Goal: Task Accomplishment & Management: Manage account settings

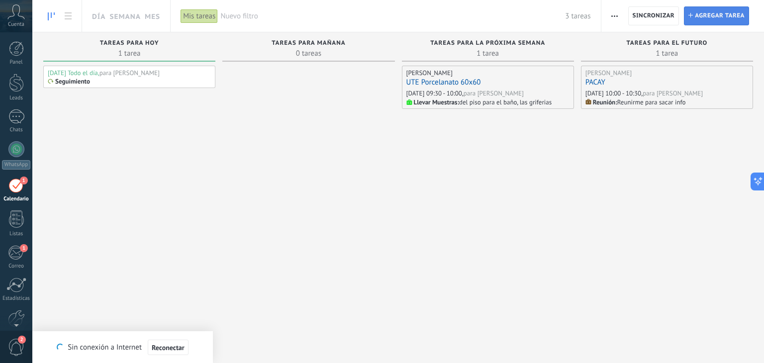
click at [707, 18] on span "Agregar tarea" at bounding box center [720, 16] width 50 height 18
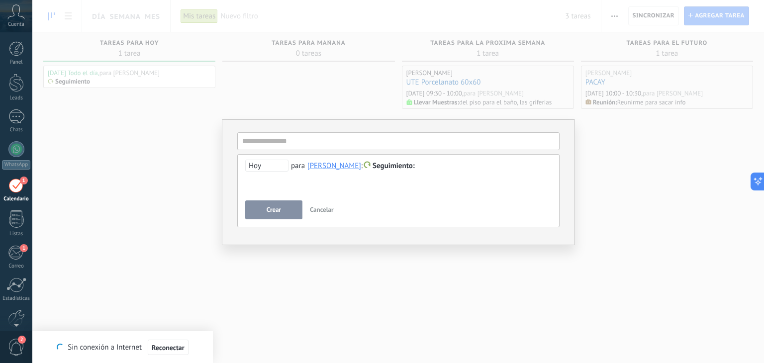
click at [384, 167] on span "Seguimiento" at bounding box center [393, 165] width 42 height 9
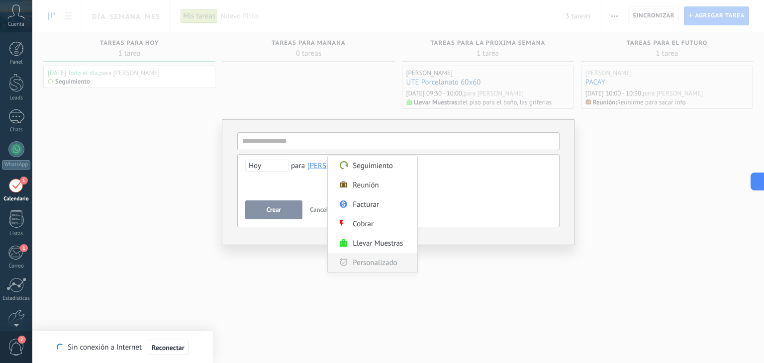
click at [376, 265] on label "Personalizado" at bounding box center [372, 262] width 89 height 19
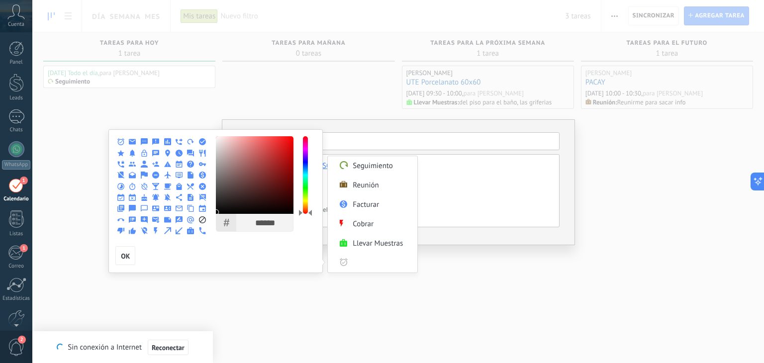
click at [156, 201] on div at bounding box center [156, 197] width 10 height 9
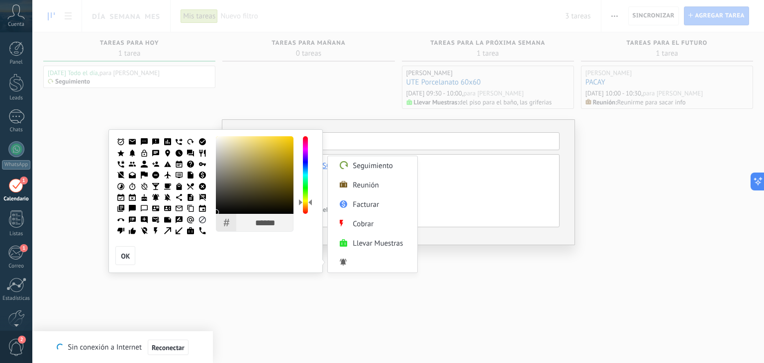
click at [306, 202] on div at bounding box center [305, 175] width 5 height 78
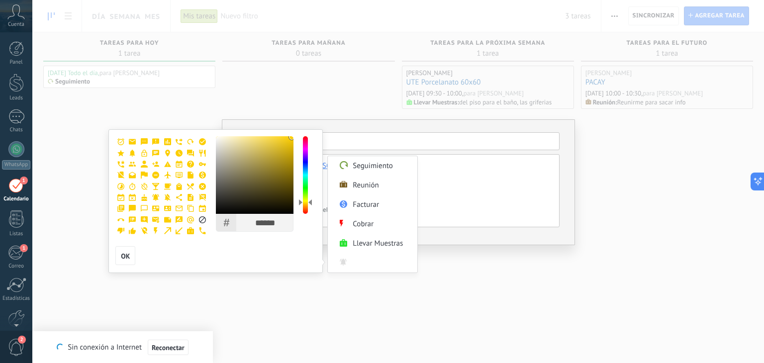
type input "******"
drag, startPoint x: 282, startPoint y: 163, endPoint x: 315, endPoint y: 134, distance: 44.4
click at [315, 134] on div "# ****** R *** G *** B * H ** S *** B *** OK OK" at bounding box center [215, 201] width 214 height 144
click at [157, 198] on use at bounding box center [155, 197] width 7 height 7
click at [382, 263] on input "Personalizado" at bounding box center [382, 262] width 60 height 19
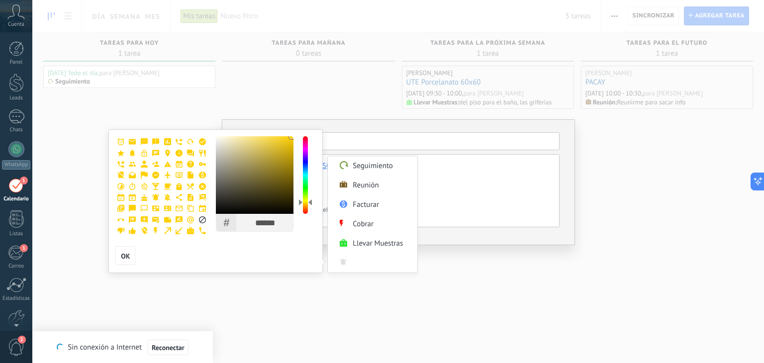
click at [441, 265] on div at bounding box center [382, 181] width 764 height 363
click at [132, 259] on button "OK" at bounding box center [125, 255] width 20 height 19
click at [337, 263] on label "Personalizado" at bounding box center [372, 262] width 89 height 19
click at [365, 265] on input "Personalizado" at bounding box center [382, 262] width 60 height 19
type input "*****"
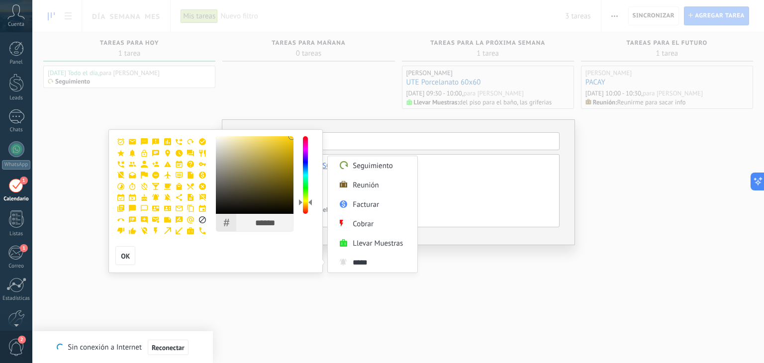
click at [457, 277] on div at bounding box center [382, 181] width 764 height 363
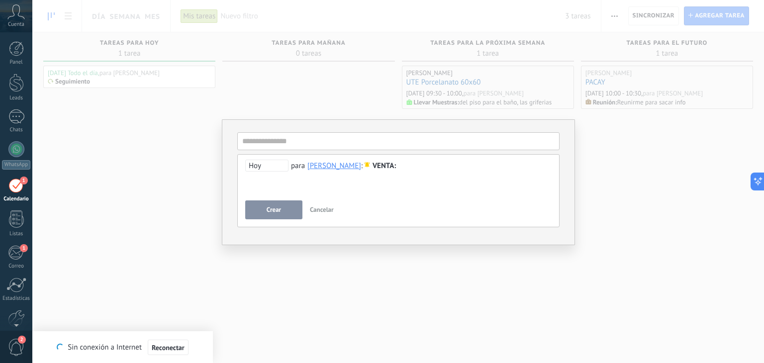
click at [328, 208] on span "Cancelar" at bounding box center [322, 209] width 24 height 8
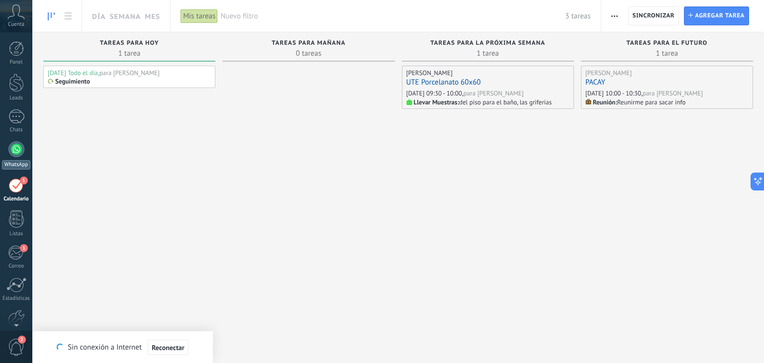
click at [12, 151] on div at bounding box center [16, 149] width 16 height 16
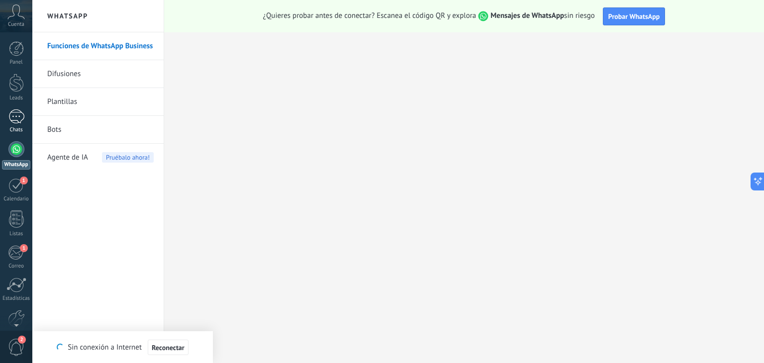
click at [19, 110] on div at bounding box center [16, 116] width 16 height 14
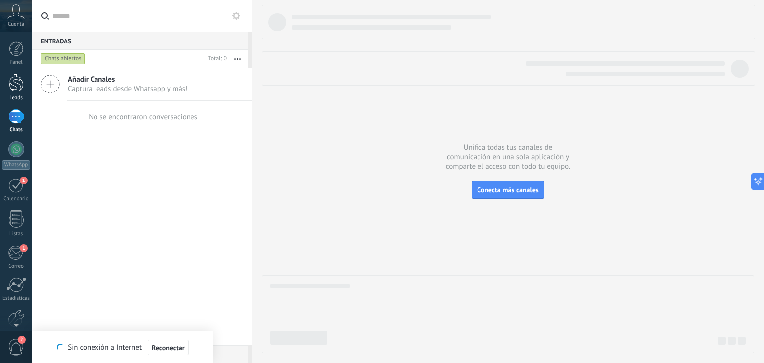
click at [21, 85] on div at bounding box center [16, 83] width 15 height 18
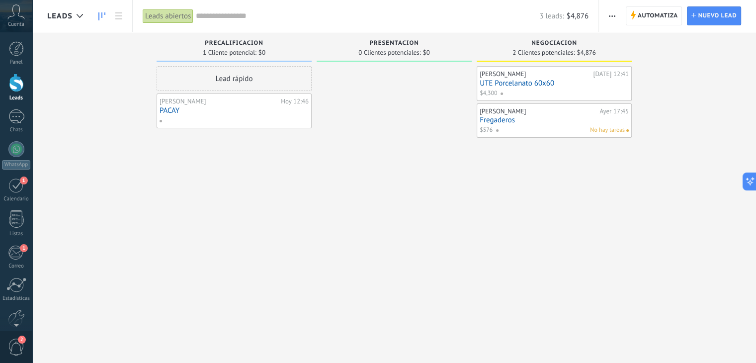
click at [559, 122] on link "Fregaderos" at bounding box center [554, 120] width 149 height 8
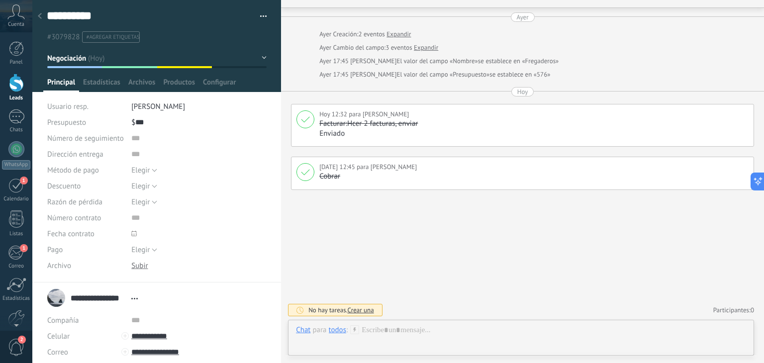
click at [262, 59] on button "Negociación" at bounding box center [156, 58] width 219 height 18
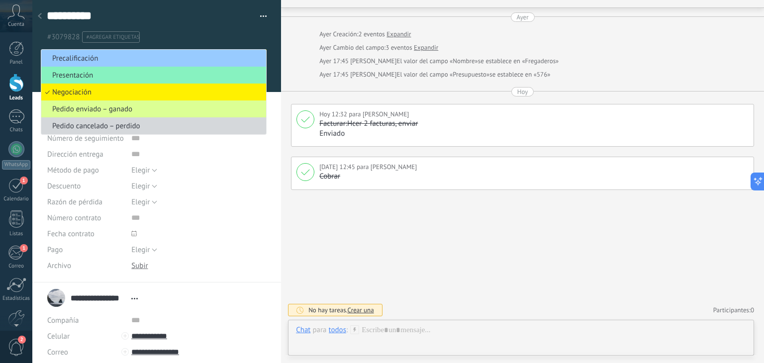
click at [215, 110] on span "Pedido enviado – ganado" at bounding box center [152, 108] width 222 height 9
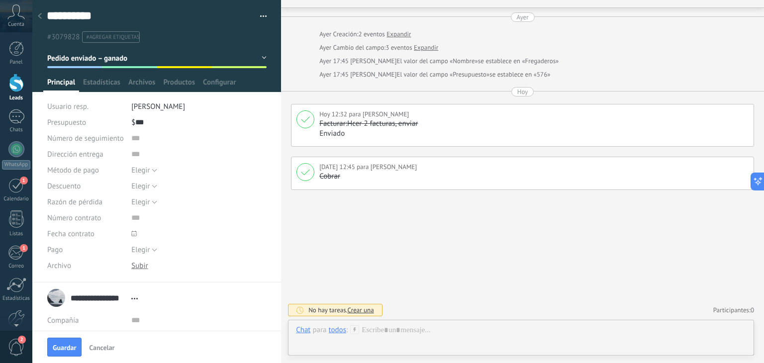
drag, startPoint x: 64, startPoint y: 345, endPoint x: 66, endPoint y: 335, distance: 10.1
click at [64, 344] on span "Guardar" at bounding box center [64, 347] width 23 height 7
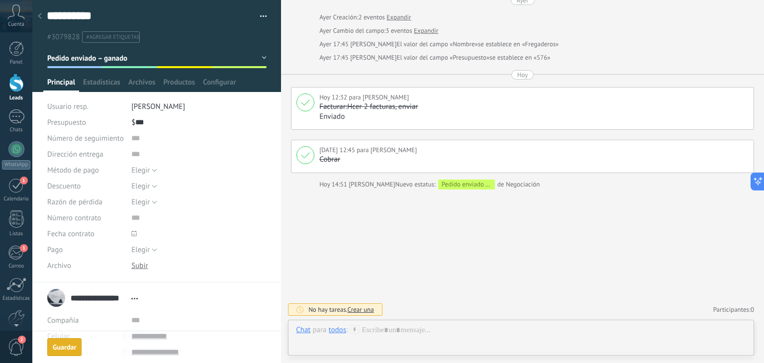
scroll to position [82, 0]
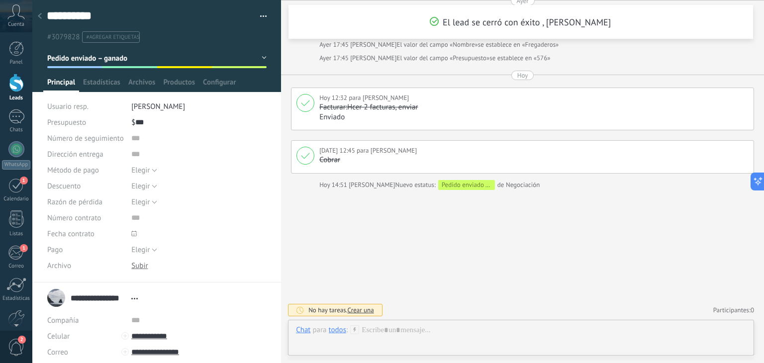
click at [9, 88] on div at bounding box center [16, 83] width 15 height 18
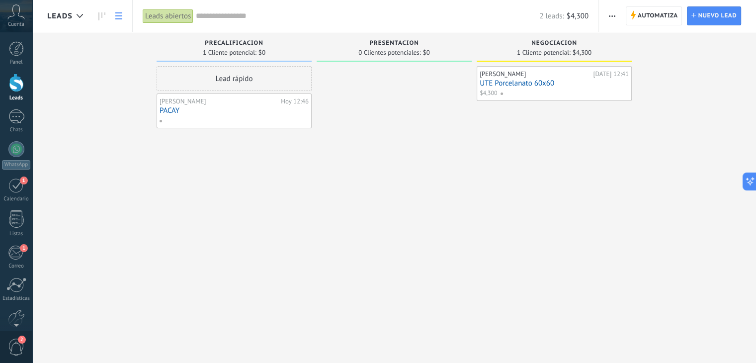
click at [115, 14] on icon at bounding box center [118, 15] width 7 height 7
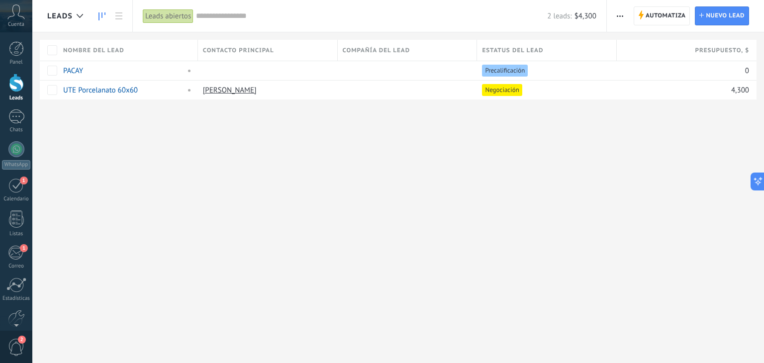
click at [99, 10] on link at bounding box center [101, 15] width 17 height 19
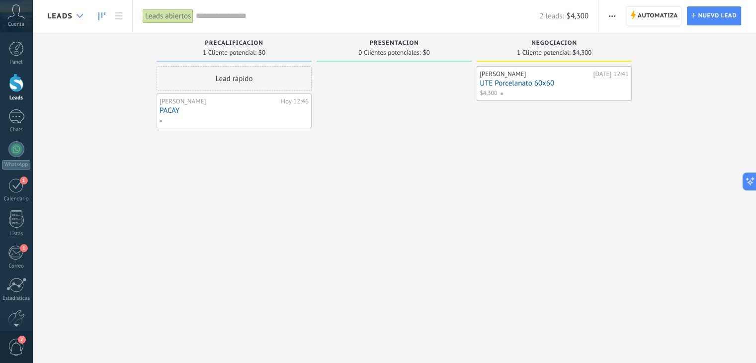
click at [80, 22] on div at bounding box center [80, 15] width 16 height 19
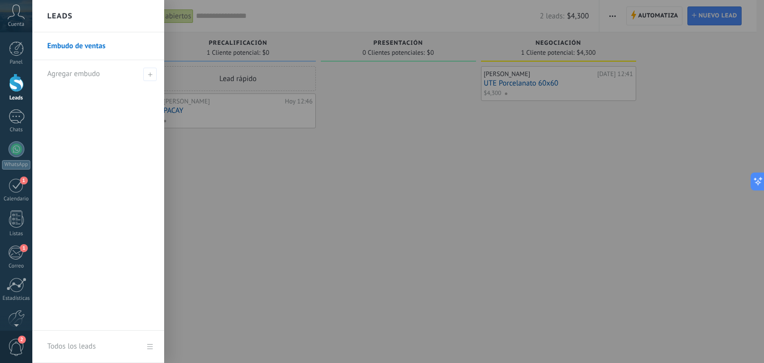
click at [263, 154] on div at bounding box center [414, 181] width 764 height 363
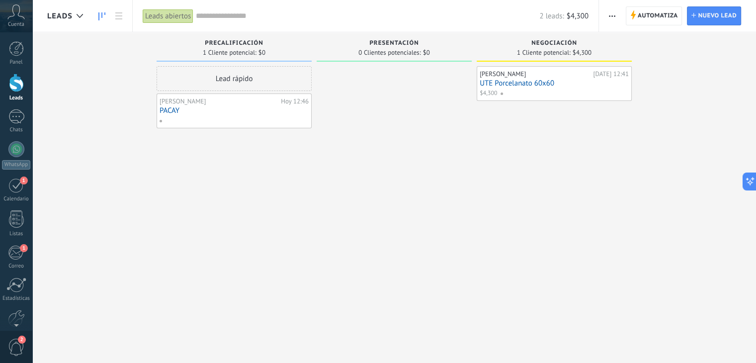
click at [579, 85] on link "UTE Porcelanato 60x60" at bounding box center [554, 83] width 149 height 8
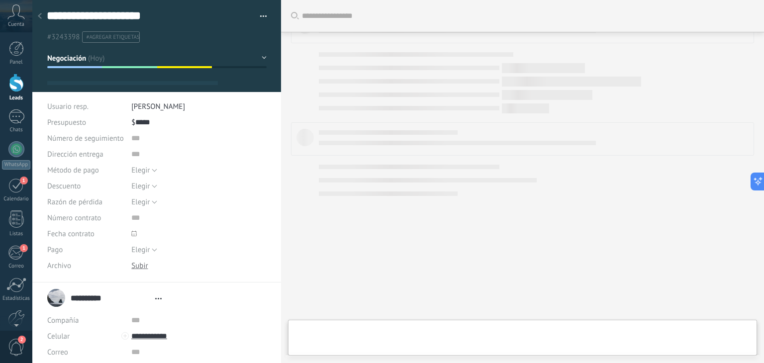
type textarea "**********"
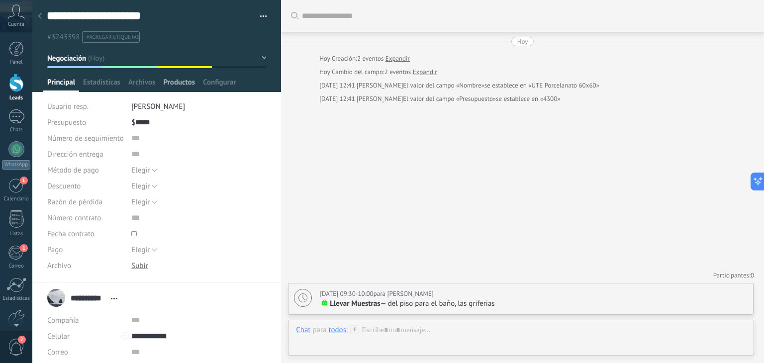
click at [175, 83] on span "Productos" at bounding box center [179, 85] width 32 height 14
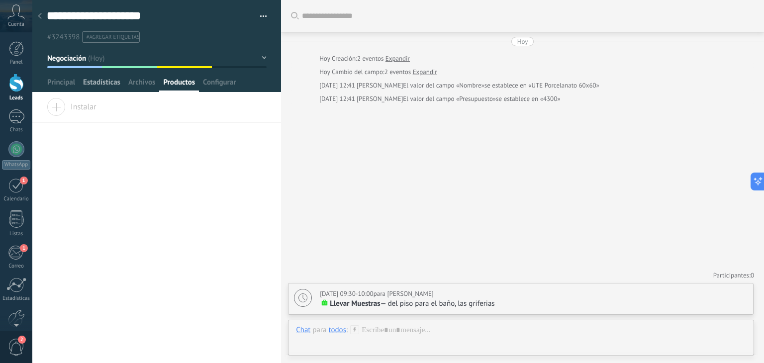
click at [109, 84] on span "Estadísticas" at bounding box center [101, 85] width 37 height 14
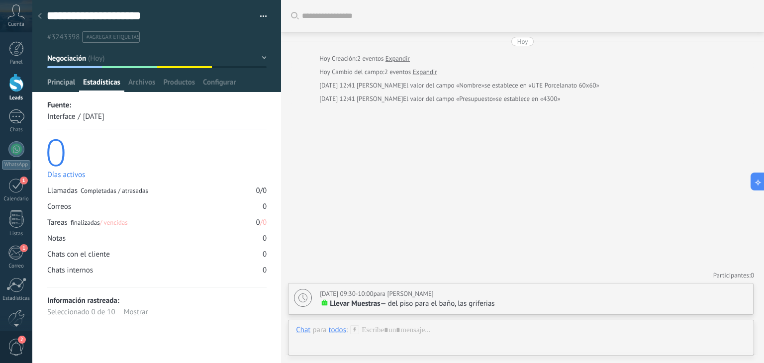
click at [67, 81] on span "Principal" at bounding box center [61, 85] width 28 height 14
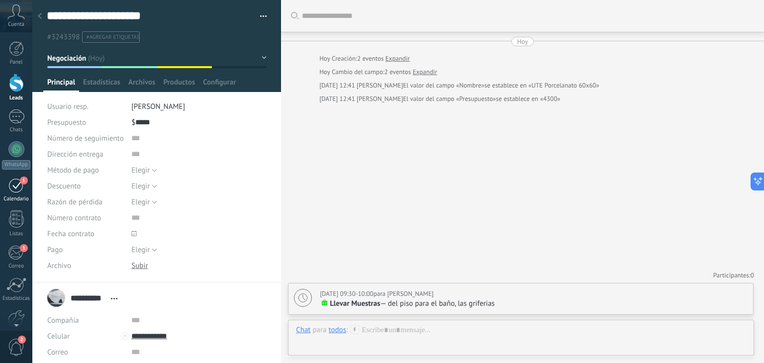
click at [18, 185] on div "1" at bounding box center [16, 184] width 16 height 15
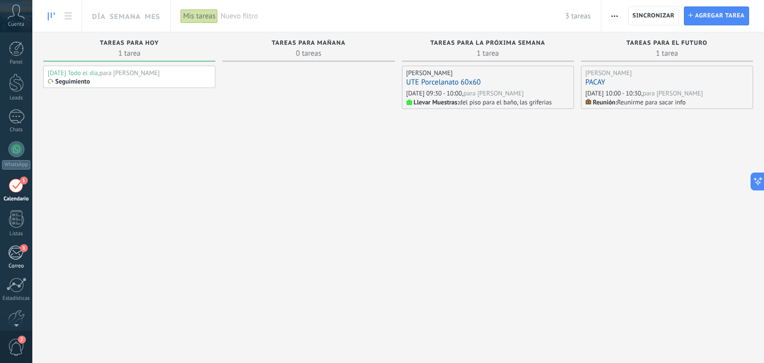
click at [14, 254] on div "1" at bounding box center [16, 252] width 16 height 15
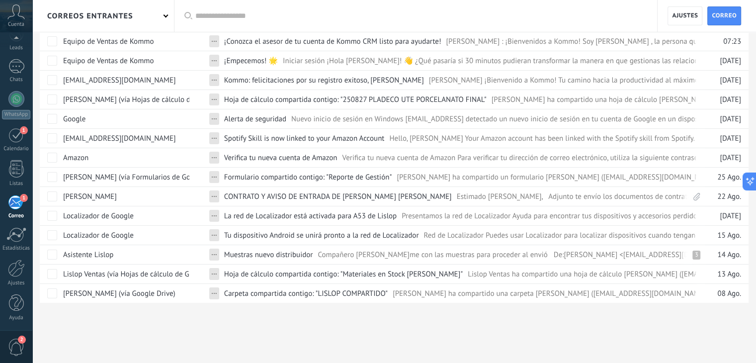
scroll to position [71, 0]
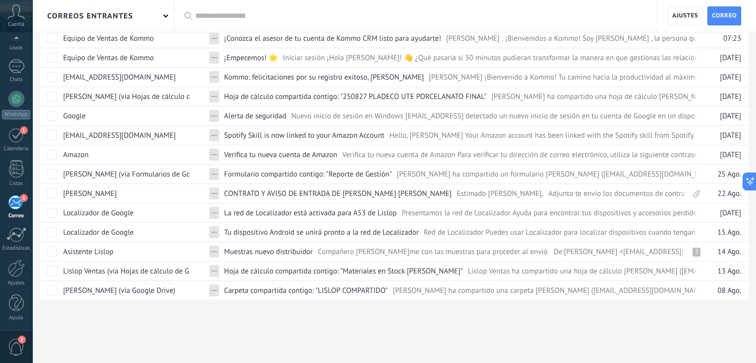
click at [11, 337] on div "2" at bounding box center [16, 346] width 32 height 33
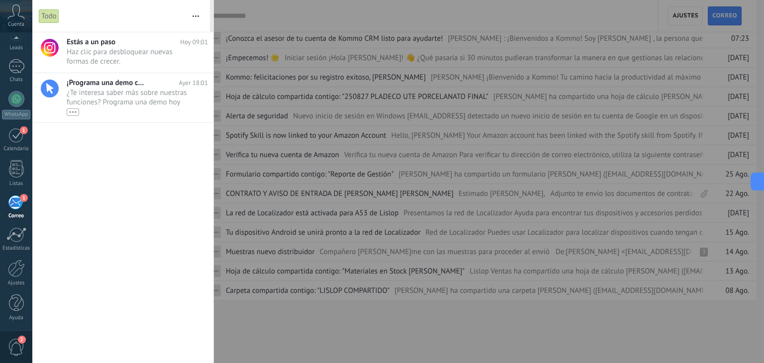
click at [236, 152] on div at bounding box center [382, 181] width 764 height 363
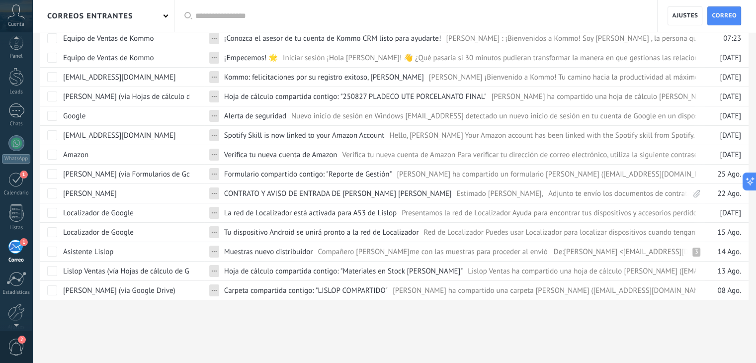
scroll to position [0, 0]
click at [15, 37] on div "Panel Leads Chats WhatsApp Clientes 1 1" at bounding box center [32, 181] width 65 height 298
click at [19, 50] on div at bounding box center [16, 48] width 15 height 15
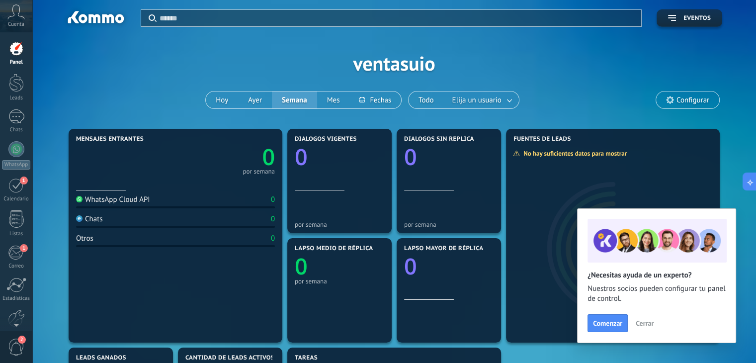
click at [642, 321] on span "Cerrar" at bounding box center [645, 323] width 18 height 7
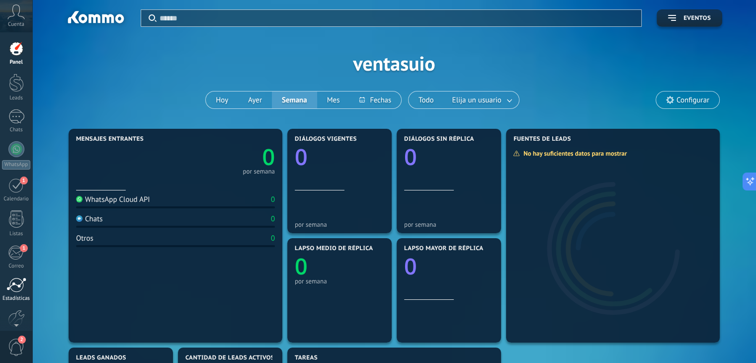
click at [11, 285] on div at bounding box center [16, 284] width 20 height 15
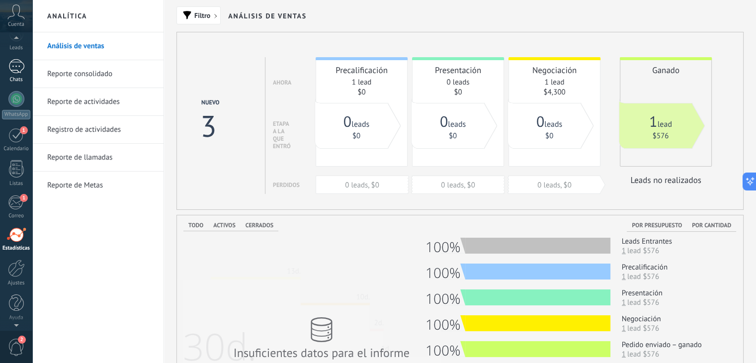
scroll to position [47, 0]
click at [19, 275] on div at bounding box center [16, 271] width 17 height 17
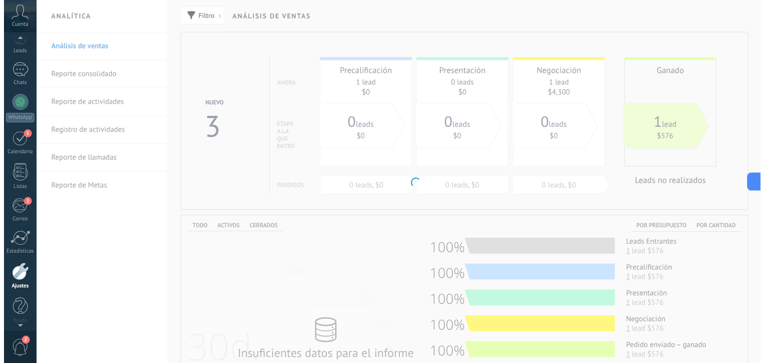
scroll to position [50, 0]
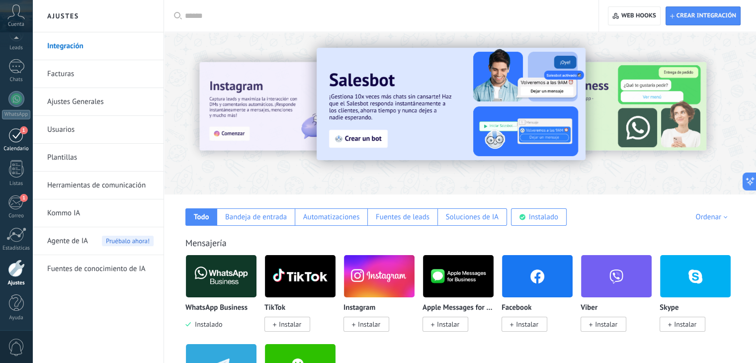
click at [19, 143] on link "1 Calendario" at bounding box center [16, 139] width 32 height 25
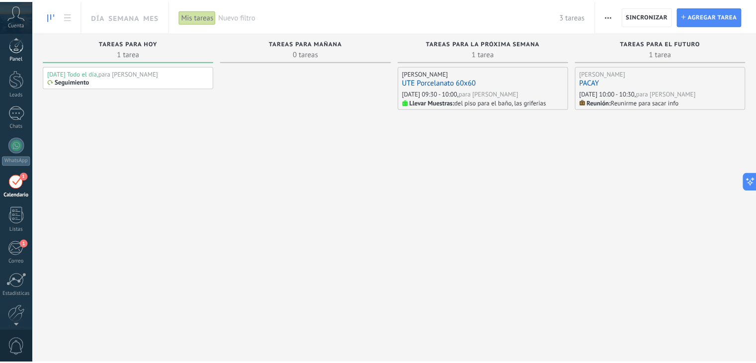
scroll to position [1, 0]
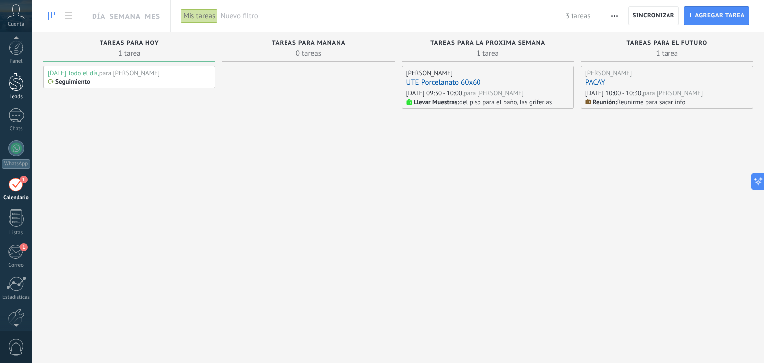
click at [16, 80] on div at bounding box center [16, 82] width 15 height 18
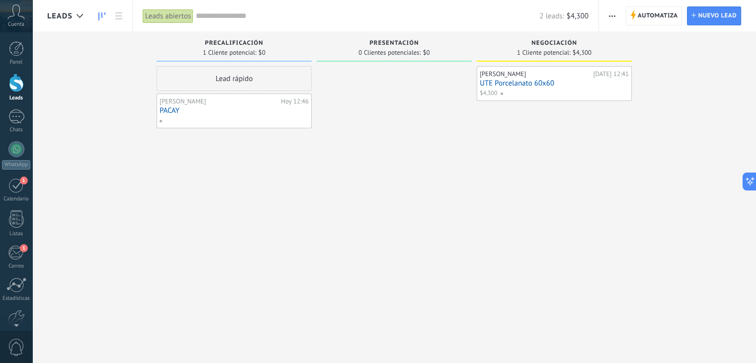
click at [610, 19] on span "button" at bounding box center [612, 15] width 6 height 19
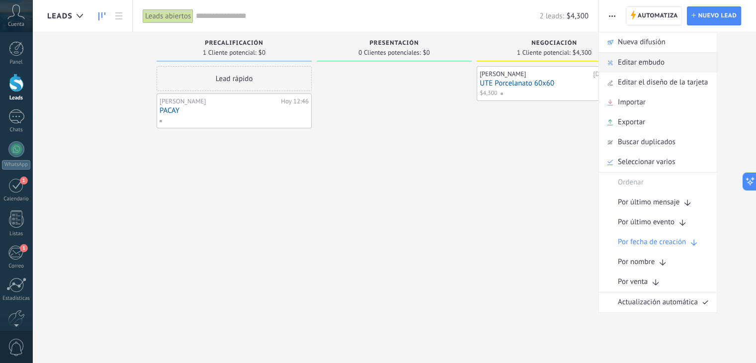
click at [665, 60] on div "Editar embudo" at bounding box center [658, 63] width 118 height 20
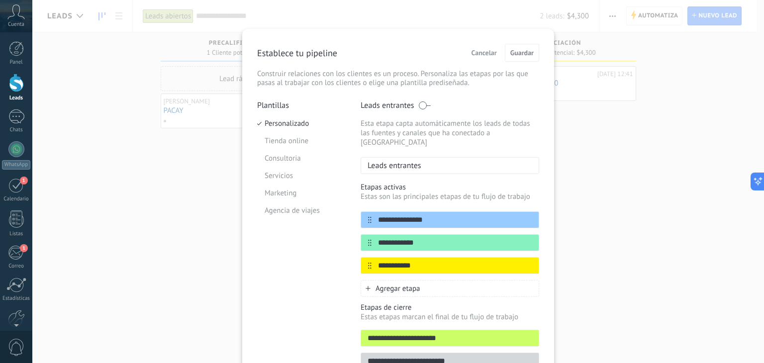
scroll to position [53, 0]
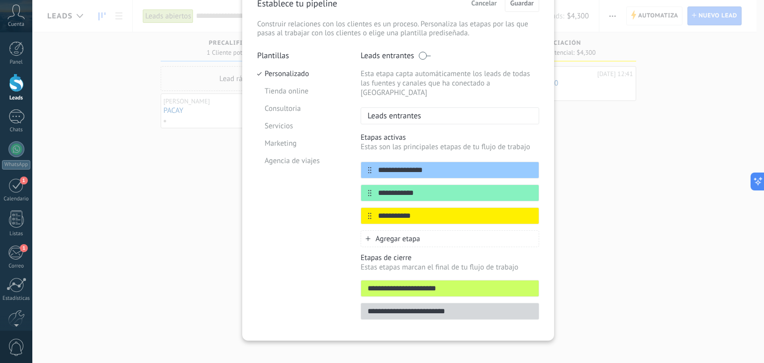
click at [438, 283] on input "**********" at bounding box center [449, 288] width 177 height 10
click at [455, 283] on input "**********" at bounding box center [449, 288] width 177 height 10
drag, startPoint x: 455, startPoint y: 277, endPoint x: 442, endPoint y: 279, distance: 13.6
click at [442, 283] on input "**********" at bounding box center [449, 288] width 177 height 10
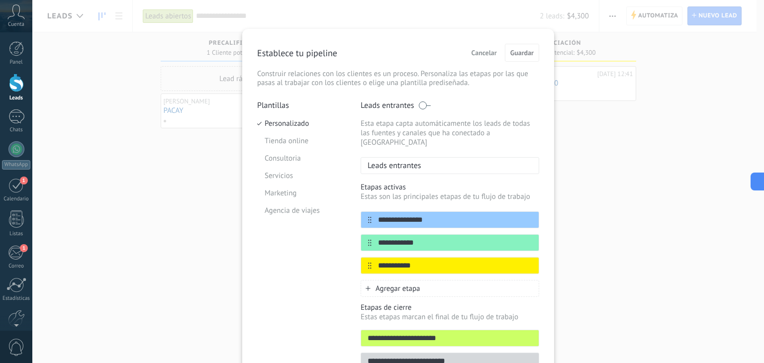
click at [485, 50] on span "Cancelar" at bounding box center [483, 52] width 25 height 7
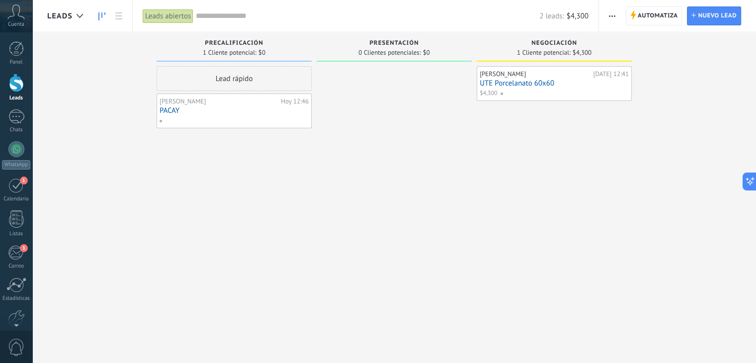
click at [613, 17] on span "button" at bounding box center [612, 15] width 6 height 19
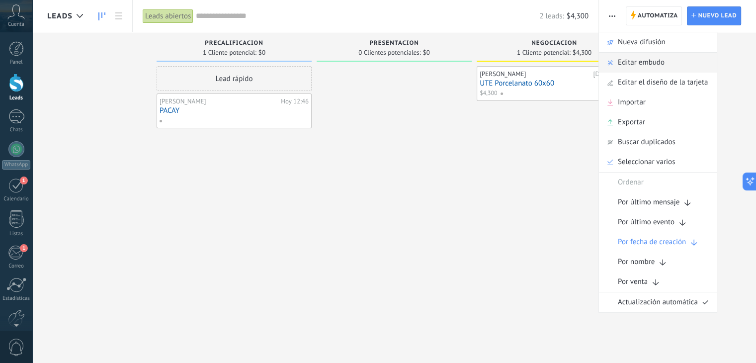
click at [628, 65] on span "Editar embudo" at bounding box center [641, 63] width 47 height 20
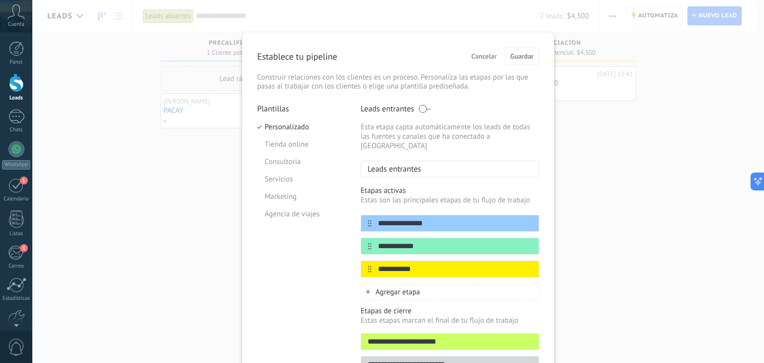
scroll to position [50, 0]
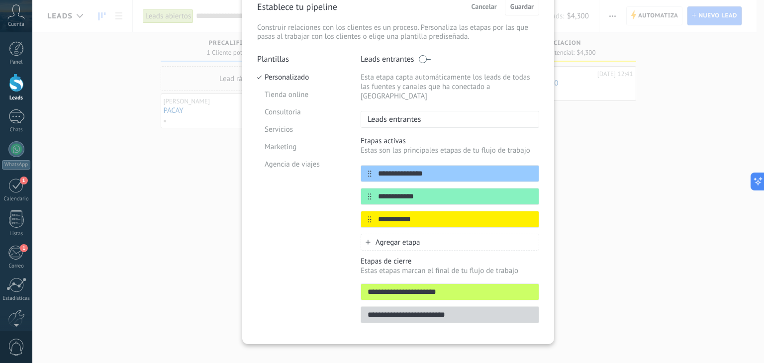
click at [408, 238] on span "Agregar etapa" at bounding box center [397, 242] width 45 height 9
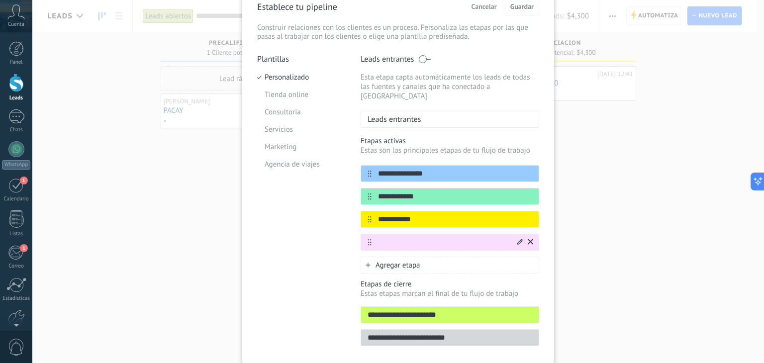
click at [517, 238] on div at bounding box center [519, 242] width 5 height 9
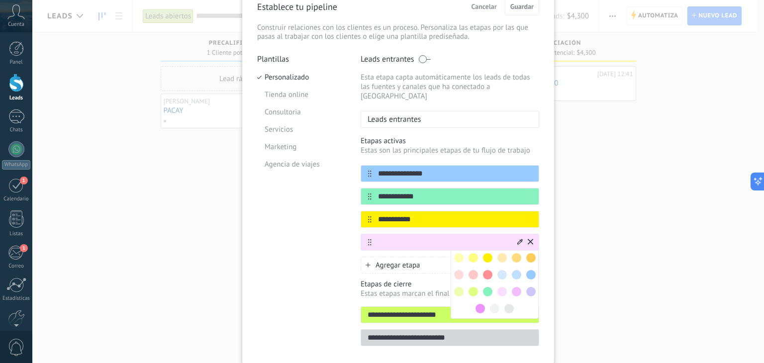
click at [476, 304] on span at bounding box center [479, 308] width 9 height 9
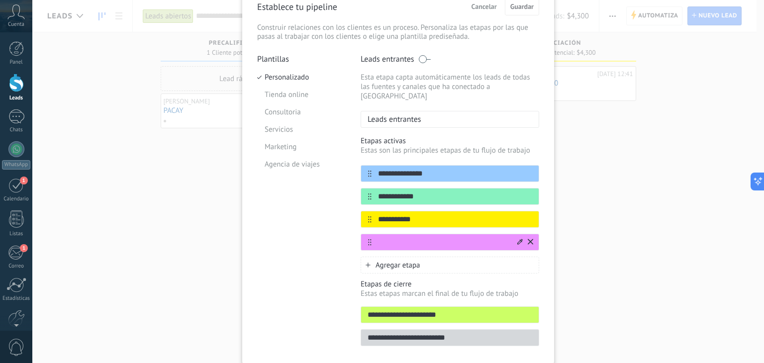
click at [437, 237] on input "text" at bounding box center [443, 242] width 144 height 10
type input "*"
type input "******"
click at [471, 310] on input "**********" at bounding box center [449, 315] width 177 height 10
type input "**********"
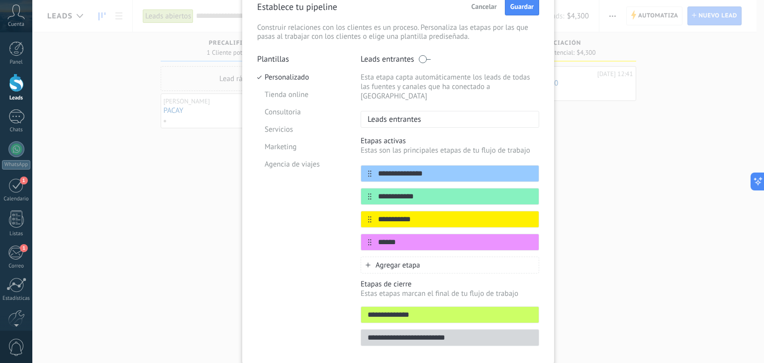
drag, startPoint x: 479, startPoint y: 327, endPoint x: 345, endPoint y: 329, distance: 134.3
click at [345, 329] on div "**********" at bounding box center [398, 203] width 282 height 298
type input "*******"
